Goal: Contribute content: Add original content to the website for others to see

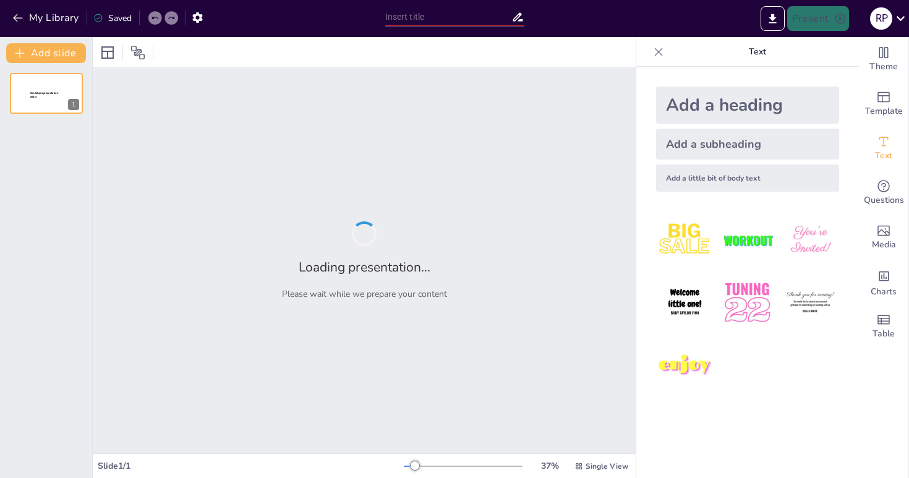
type input "Functional Classification of Cranial Nuclei: Efferent and Afferent Pathways"
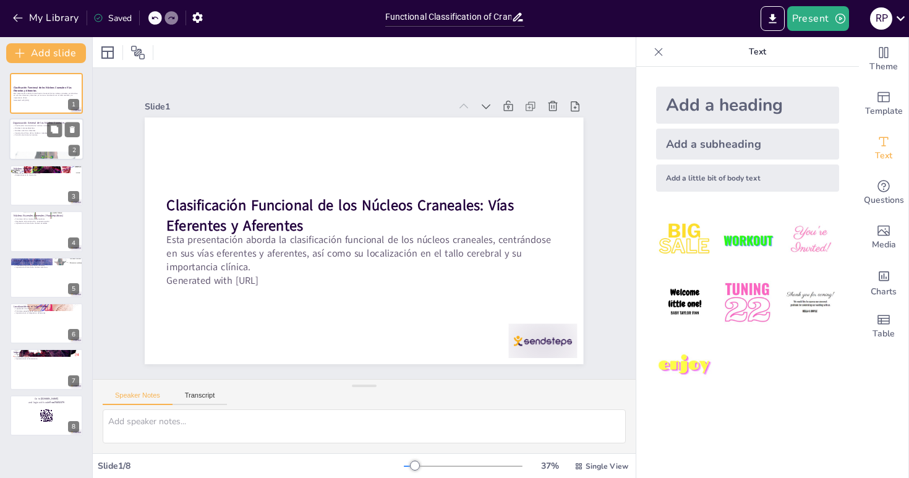
click at [49, 140] on div at bounding box center [46, 140] width 74 height 42
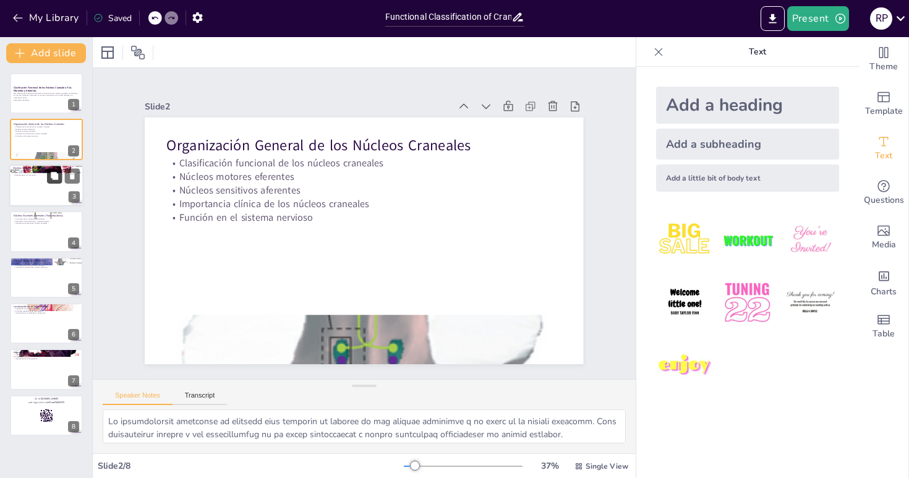
click at [57, 178] on icon at bounding box center [54, 175] width 7 height 7
type textarea "La división de los núcleos motores en somáticos y branquiales es fundamental pa…"
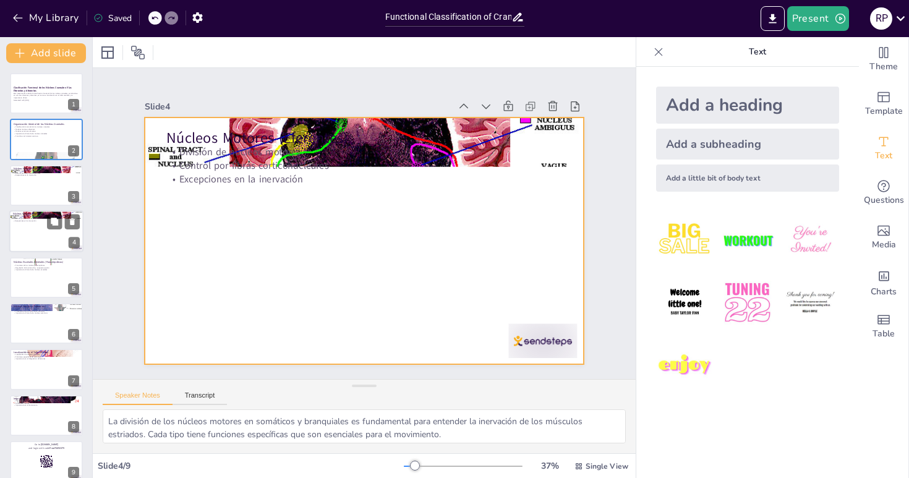
click at [50, 235] on div at bounding box center [46, 231] width 74 height 42
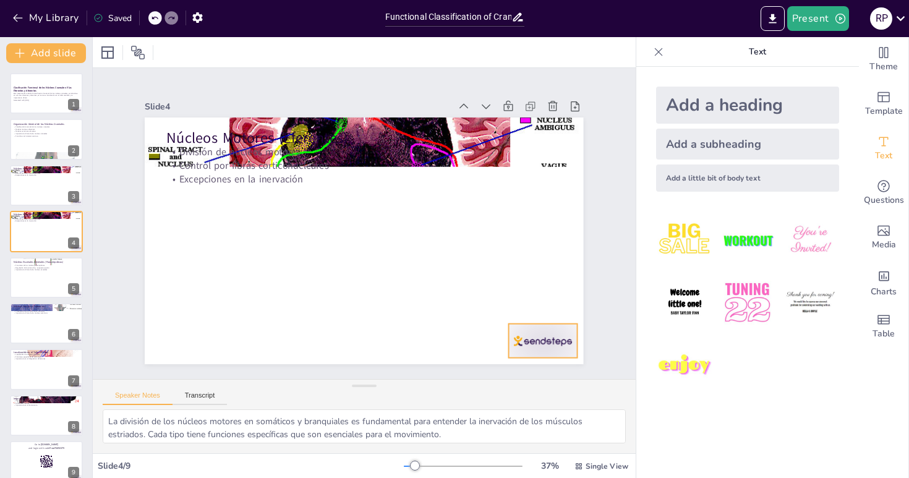
click at [559, 338] on div at bounding box center [530, 358] width 72 height 41
click at [541, 329] on icon at bounding box center [534, 336] width 14 height 14
click at [55, 90] on button at bounding box center [54, 83] width 15 height 15
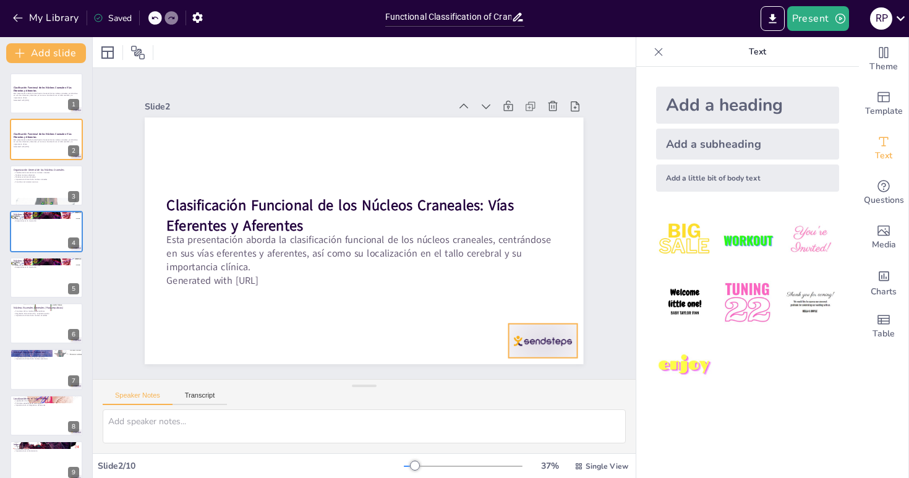
click at [478, 390] on div at bounding box center [439, 424] width 75 height 68
click at [552, 311] on icon at bounding box center [544, 319] width 16 height 16
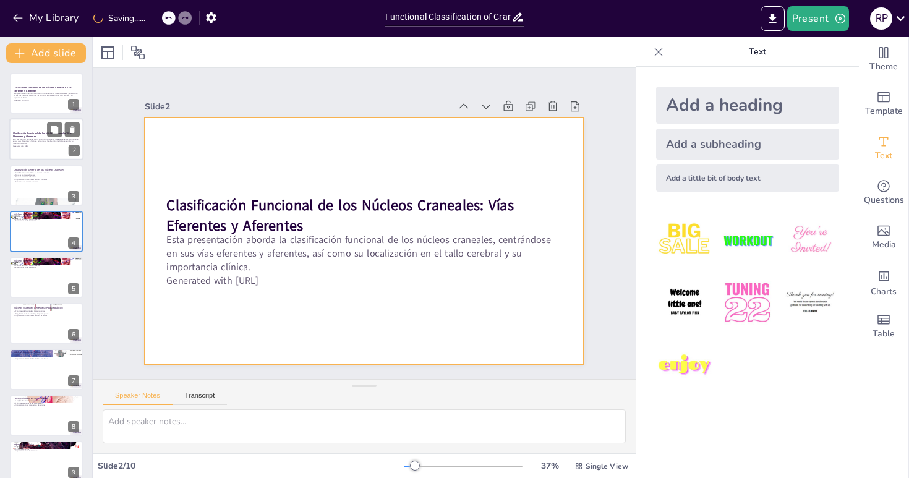
click at [31, 152] on div at bounding box center [46, 140] width 74 height 42
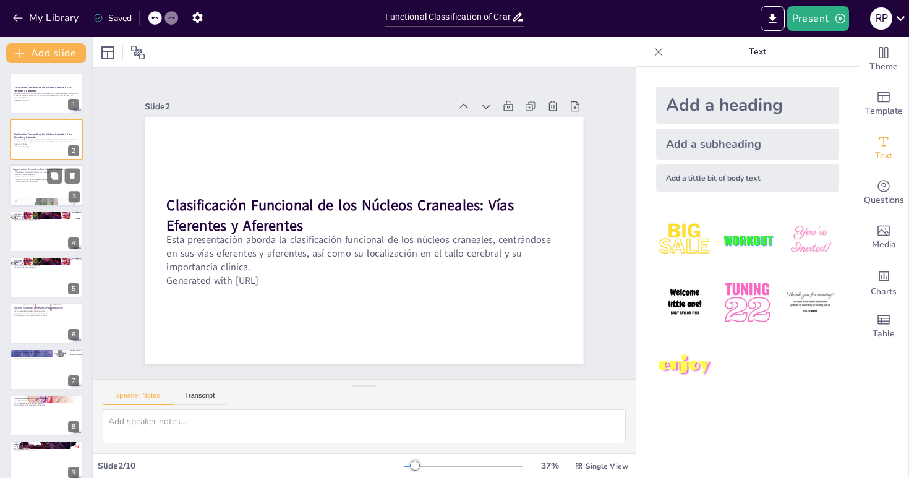
click at [46, 181] on p "Función en el sistema nervioso" at bounding box center [46, 182] width 67 height 2
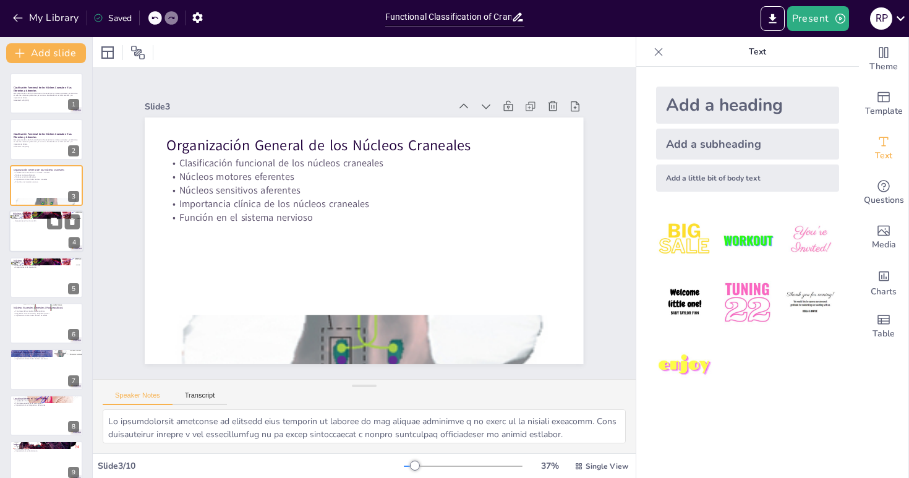
click at [61, 239] on div at bounding box center [46, 231] width 74 height 42
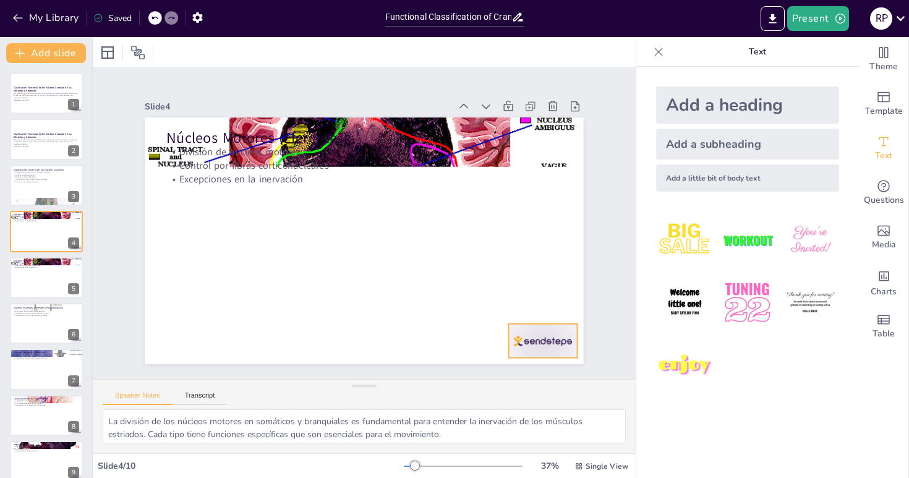
click at [543, 352] on div at bounding box center [515, 376] width 74 height 48
click at [552, 311] on icon at bounding box center [544, 319] width 16 height 16
click at [62, 276] on div at bounding box center [46, 278] width 74 height 42
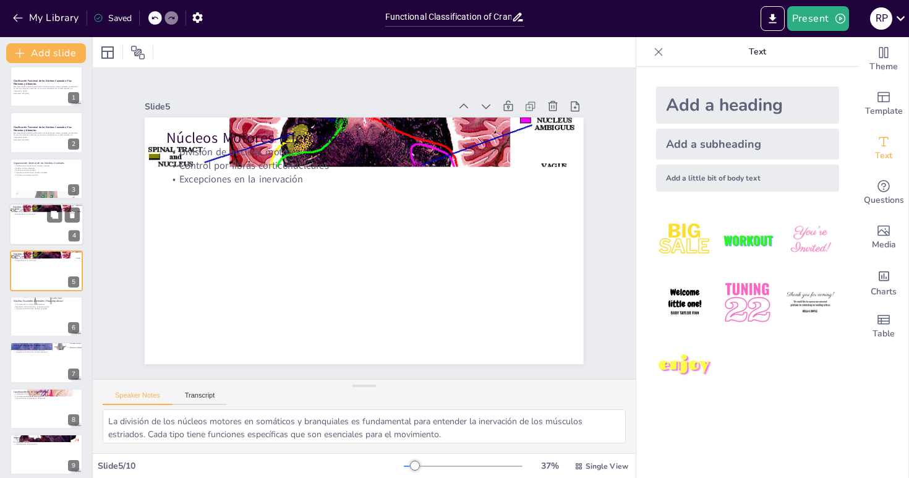
click at [28, 221] on div at bounding box center [46, 225] width 74 height 42
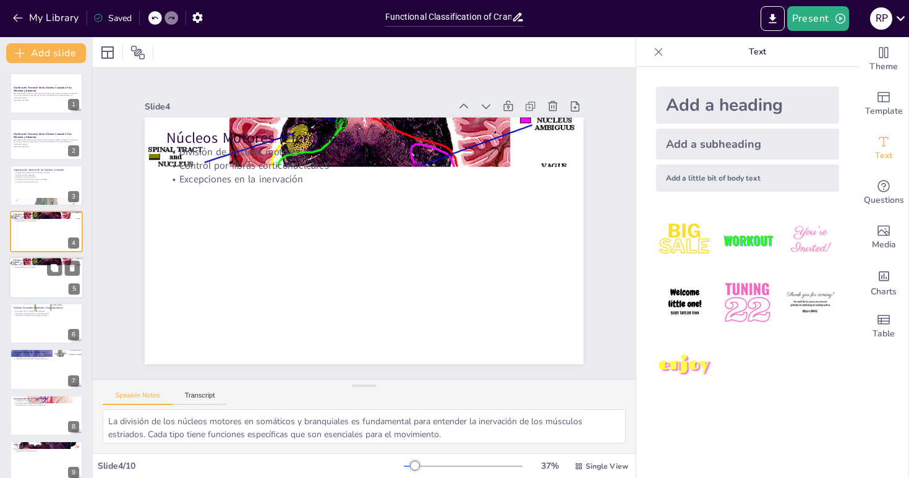
click at [40, 281] on div at bounding box center [46, 278] width 74 height 42
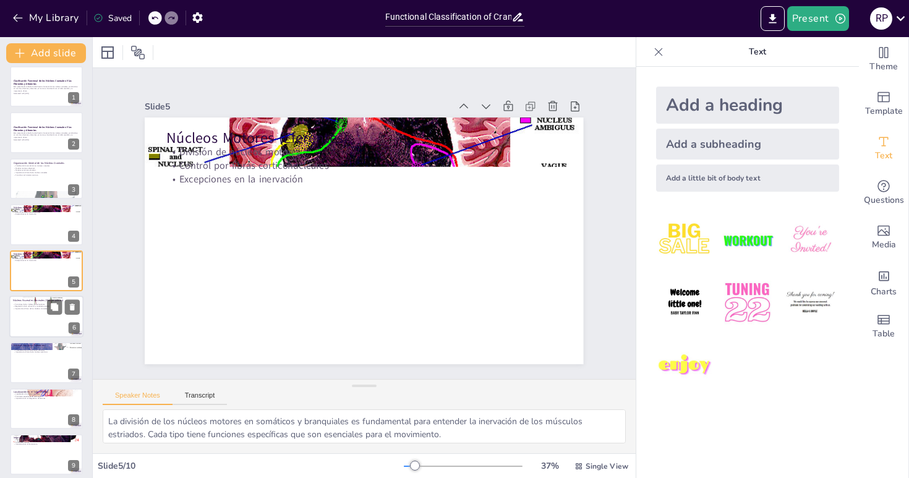
click at [43, 309] on p "Importancia clínica de los núcleos viscerales" at bounding box center [46, 308] width 67 height 2
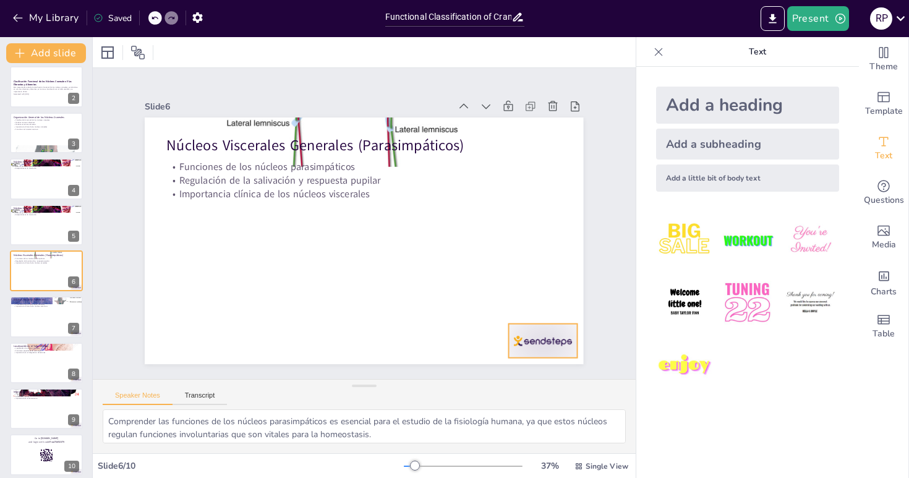
click at [521, 340] on div at bounding box center [543, 341] width 69 height 34
click at [550, 302] on icon at bounding box center [553, 299] width 15 height 15
click at [36, 317] on div at bounding box center [46, 317] width 74 height 42
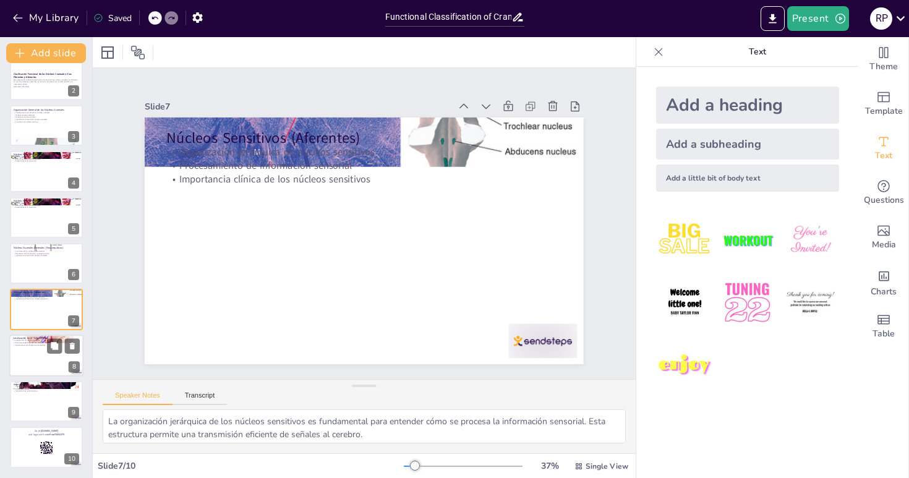
click at [24, 356] on div at bounding box center [46, 356] width 74 height 42
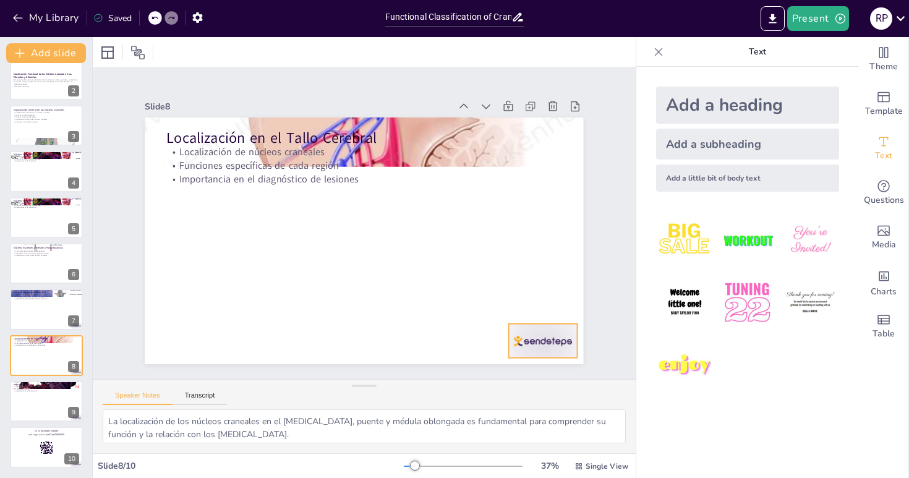
click at [549, 340] on div at bounding box center [543, 341] width 69 height 34
click at [552, 311] on icon at bounding box center [544, 319] width 16 height 16
click at [25, 400] on div at bounding box center [46, 401] width 74 height 42
type textarea "La correlación entre déficits funcionales y lesiones en el tallo cerebral es es…"
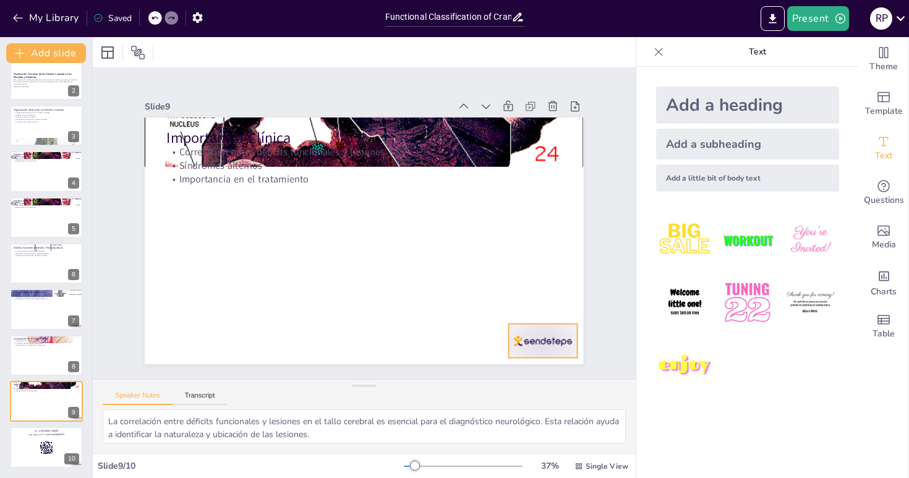
click at [545, 340] on div at bounding box center [543, 341] width 69 height 34
click at [552, 311] on icon at bounding box center [544, 319] width 16 height 16
click at [31, 437] on div at bounding box center [46, 448] width 74 height 42
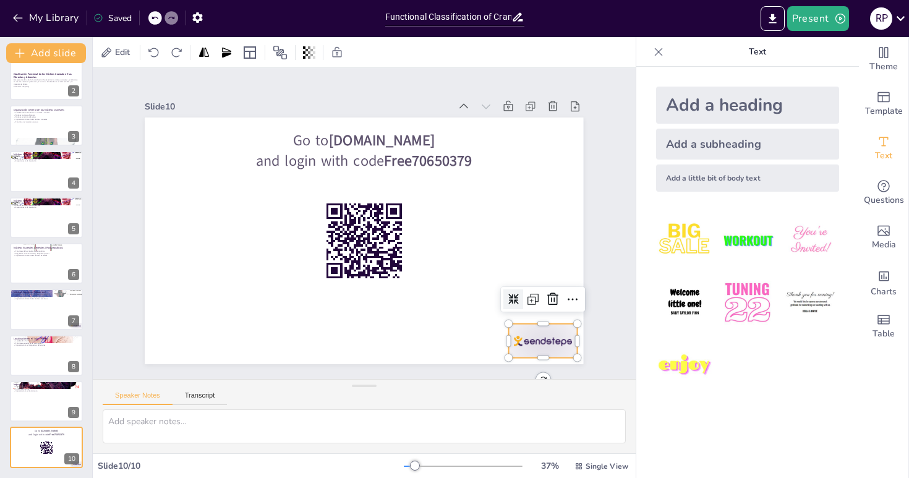
click at [539, 337] on div at bounding box center [543, 341] width 69 height 34
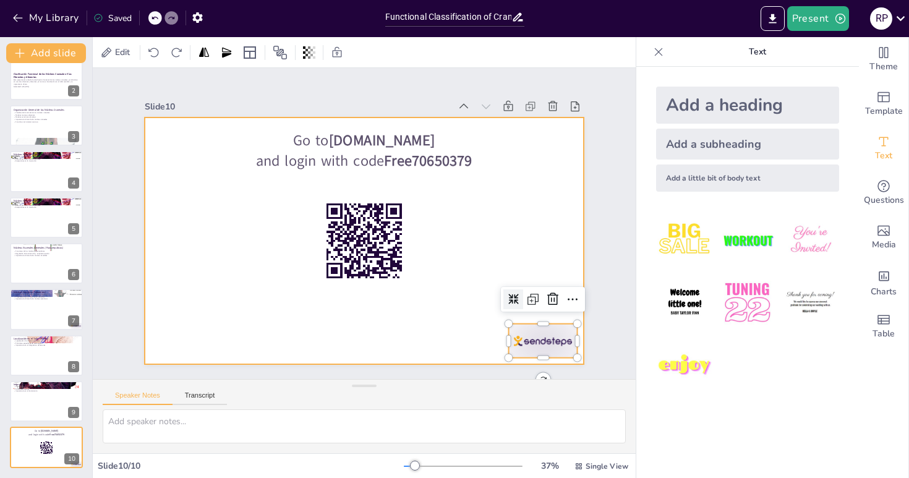
click at [181, 208] on div at bounding box center [362, 240] width 462 height 291
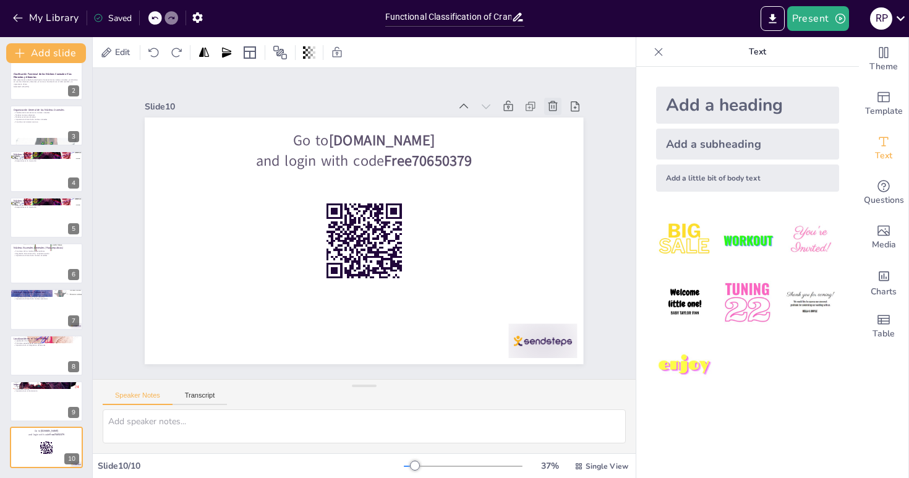
click at [559, 121] on icon at bounding box center [564, 126] width 11 height 11
type textarea "La correlación entre déficits funcionales y lesiones en el tallo cerebral es es…"
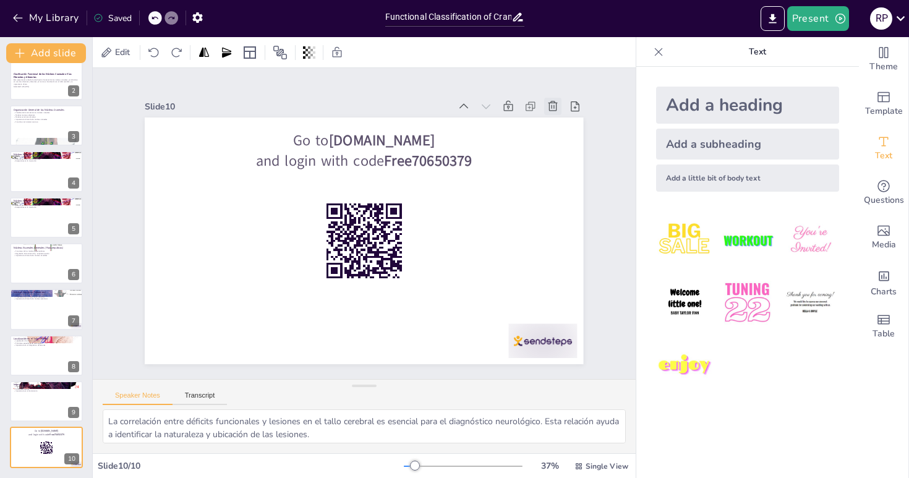
scroll to position [14, 0]
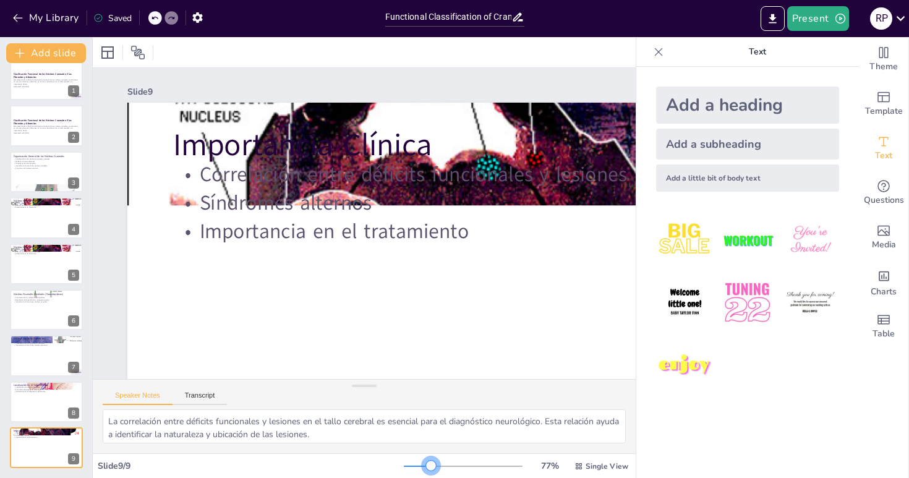
drag, startPoint x: 414, startPoint y: 465, endPoint x: 432, endPoint y: 463, distance: 18.0
click at [432, 463] on div at bounding box center [431, 466] width 10 height 10
click at [39, 97] on div at bounding box center [46, 80] width 74 height 42
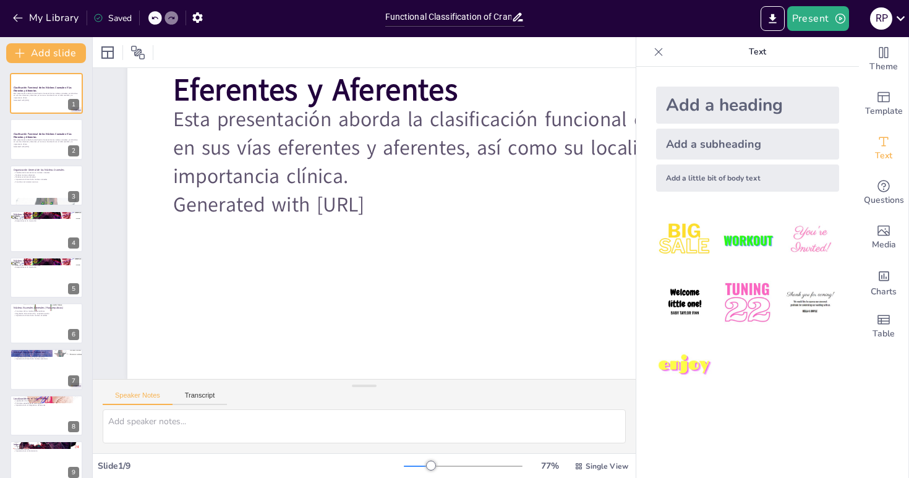
scroll to position [238, 0]
click at [20, 22] on icon "button" at bounding box center [18, 18] width 12 height 12
